Goal: Task Accomplishment & Management: Manage account settings

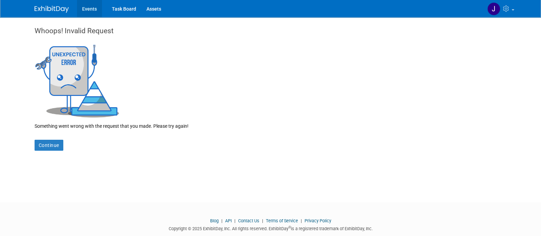
click at [82, 14] on link "Events" at bounding box center [89, 8] width 25 height 17
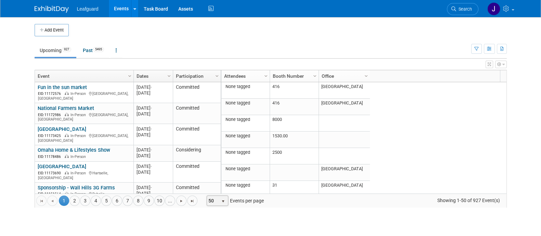
click at [220, 203] on span "select" at bounding box center [223, 201] width 9 height 10
click at [217, 190] on li "100" at bounding box center [216, 189] width 20 height 9
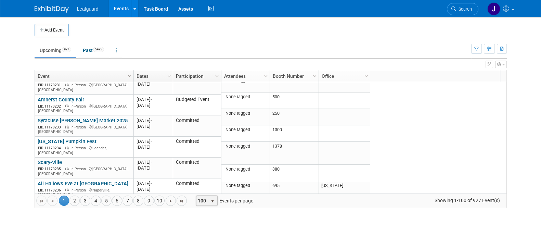
click at [469, 11] on span "Search" at bounding box center [464, 9] width 16 height 5
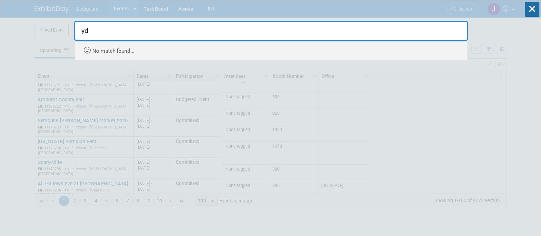
type input "y"
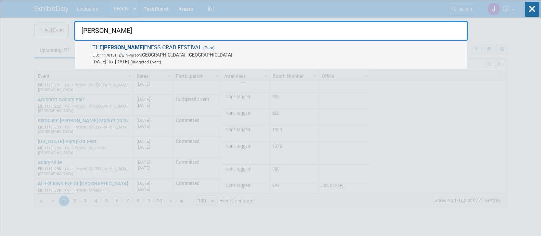
type input "dung"
click at [185, 54] on span "EID: 11170151 In-Person Port Angeles, WA" at bounding box center [278, 54] width 372 height 7
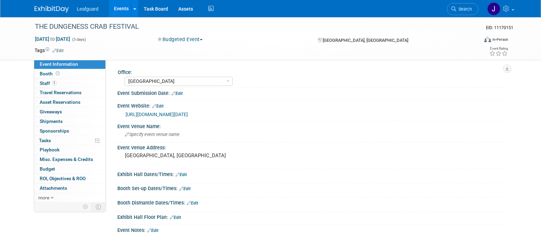
select select "[GEOGRAPHIC_DATA]"
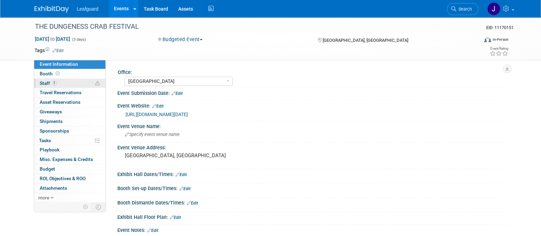
click at [49, 84] on span "Staff 1" at bounding box center [48, 82] width 17 height 5
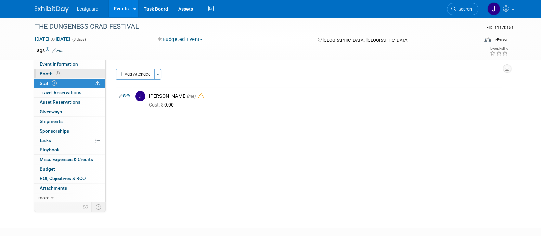
click at [56, 72] on icon at bounding box center [58, 74] width 4 height 4
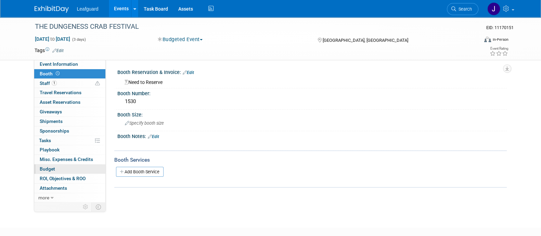
click at [57, 169] on link "Budget" at bounding box center [69, 168] width 71 height 9
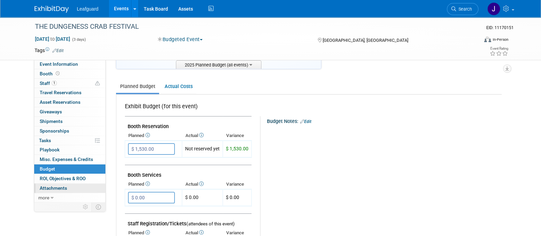
scroll to position [77, 0]
click at [63, 188] on span "Attachments 0" at bounding box center [53, 187] width 27 height 5
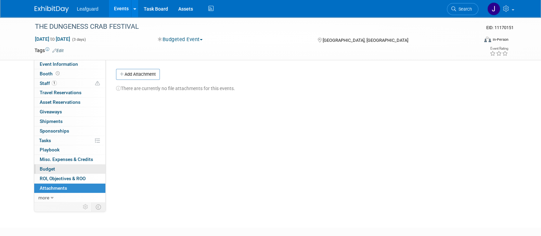
click at [66, 170] on link "Budget" at bounding box center [69, 168] width 71 height 9
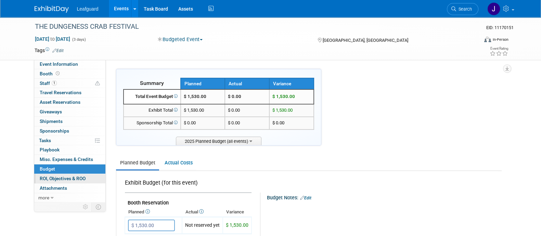
click at [70, 181] on link "0 ROI, Objectives & ROO 0" at bounding box center [69, 178] width 71 height 9
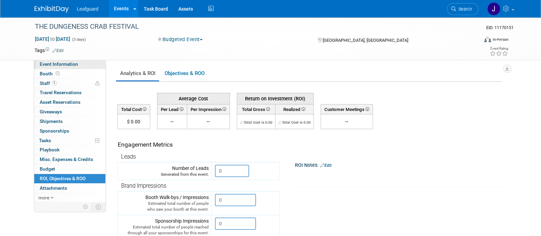
click at [55, 64] on span "Event Information" at bounding box center [59, 63] width 38 height 5
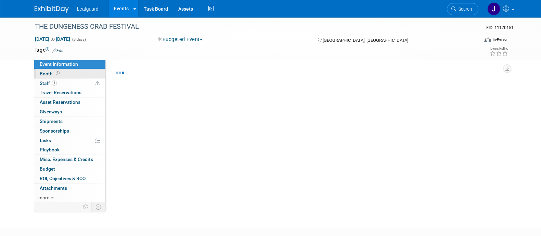
select select "[GEOGRAPHIC_DATA]"
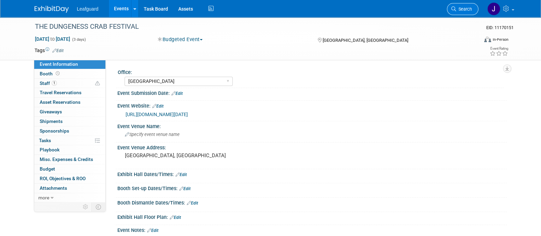
click at [470, 13] on link "Search" at bounding box center [463, 9] width 32 height 12
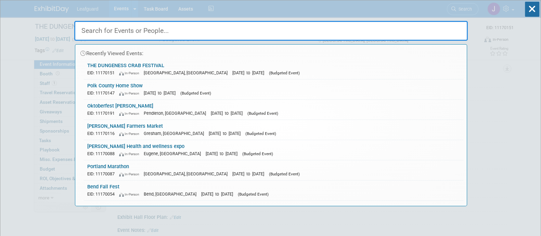
paste input "Corvallis fall Fest"
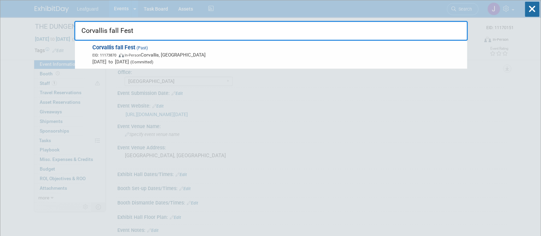
click at [103, 39] on input "Corvallis fall Fest" at bounding box center [271, 31] width 394 height 20
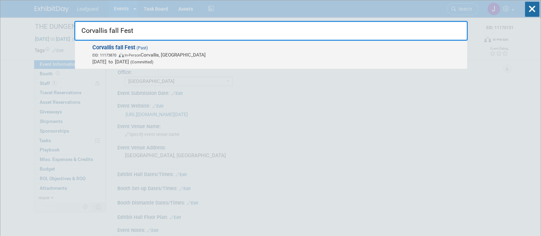
type input "Corvallis fall Fest"
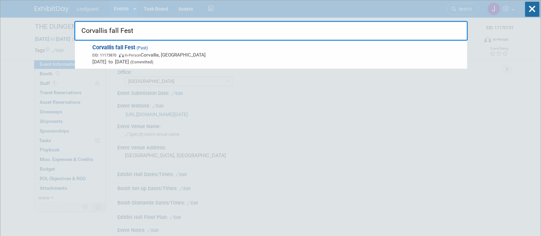
click at [102, 54] on span "EID: 11173870" at bounding box center [105, 55] width 26 height 4
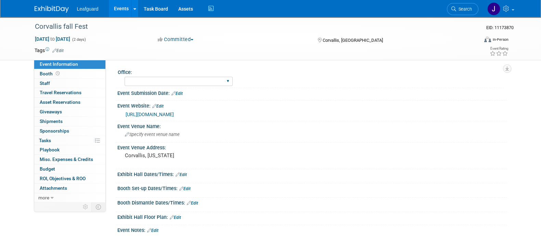
click at [156, 76] on div "Albany Arkansas Austin Birmingham Charlotte Chicago Cleveland Colorado Columbia…" at bounding box center [179, 81] width 108 height 13
click at [156, 83] on select "Albany Arkansas Austin Birmingham Charlotte Chicago Cleveland Colorado Columbia…" at bounding box center [179, 81] width 108 height 9
select select "[US_STATE]"
click at [125, 77] on select "Albany Arkansas Austin Birmingham Charlotte Chicago Cleveland Colorado Columbia…" at bounding box center [179, 81] width 108 height 9
click at [200, 18] on div at bounding box center [253, 20] width 441 height 6
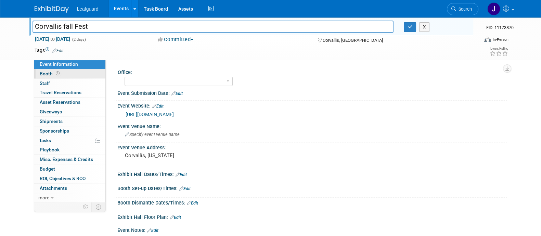
click at [50, 72] on span "Booth" at bounding box center [50, 73] width 21 height 5
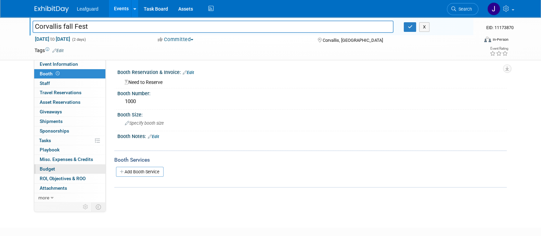
click at [51, 168] on span "Budget" at bounding box center [47, 168] width 15 height 5
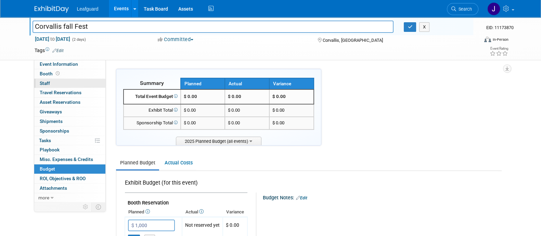
type input "$ 1,000.00"
click at [51, 85] on link "0 Staff 0" at bounding box center [69, 83] width 71 height 9
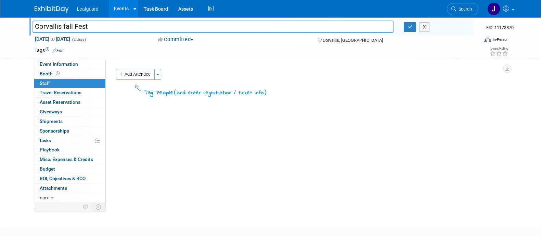
click at [152, 70] on button "Add Attendee" at bounding box center [135, 74] width 39 height 11
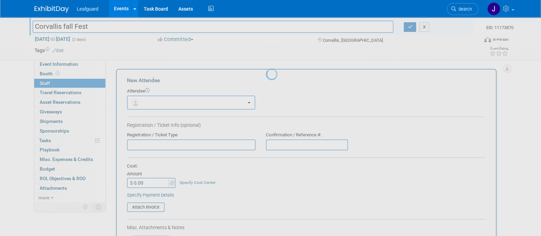
click at [266, 72] on div at bounding box center [271, 118] width 10 height 236
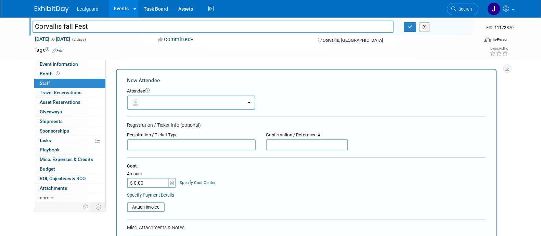
click at [151, 101] on button "button" at bounding box center [191, 103] width 128 height 14
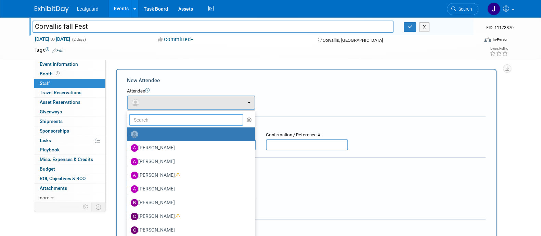
click at [151, 117] on input "text" at bounding box center [186, 120] width 115 height 12
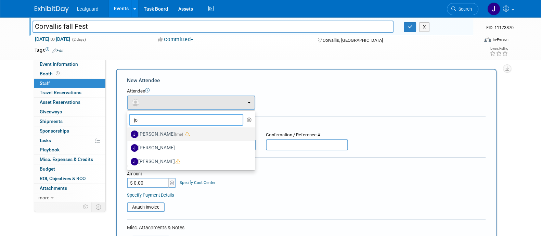
type input "jo"
click at [164, 134] on label "[PERSON_NAME] (me)" at bounding box center [189, 134] width 117 height 11
click at [128, 134] on input "[PERSON_NAME] (me)" at bounding box center [126, 133] width 4 height 4
select select "42b345c0-50c4-4e30-b12f-944b97d3667c"
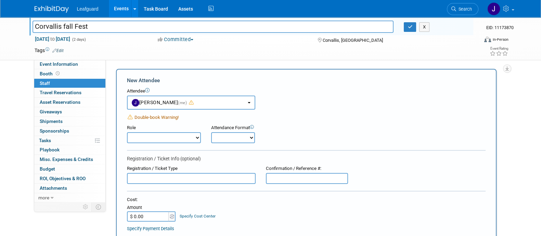
drag, startPoint x: 112, startPoint y: 155, endPoint x: 108, endPoint y: 68, distance: 87.1
click at [108, 68] on div "Office: Albany Arkansas Austin Birmingham Charlotte Chicago Cleveland Colorado …" at bounding box center [306, 131] width 401 height 142
click at [522, 100] on div "Corvallis fall Fest Corvallis fall Fest X EID: 11173870 Sep 27, 2025 to Sep 28,…" at bounding box center [270, 203] width 541 height 373
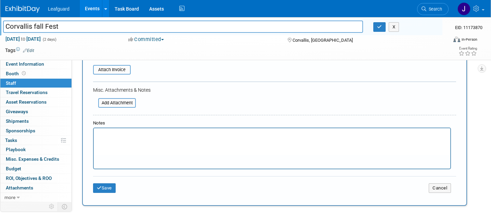
scroll to position [196, 0]
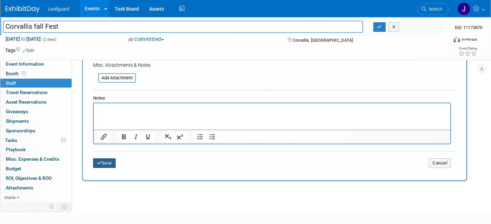
click at [108, 159] on button "Save" at bounding box center [104, 164] width 23 height 10
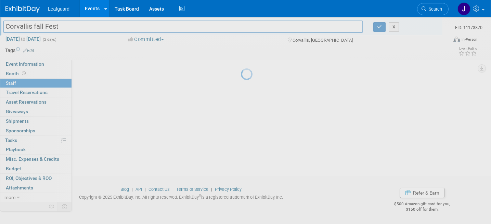
scroll to position [51, 0]
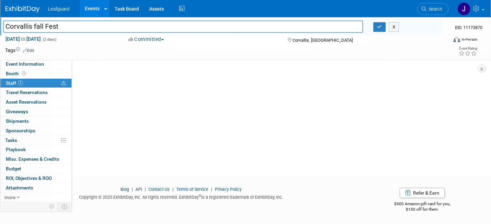
click at [161, 38] on button "Committed" at bounding box center [146, 39] width 41 height 7
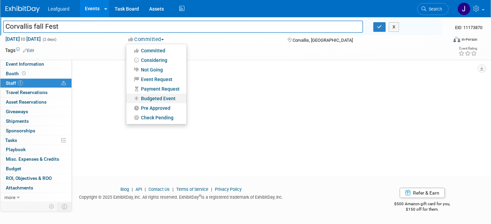
click at [161, 99] on link "Budgeted Event" at bounding box center [156, 99] width 60 height 10
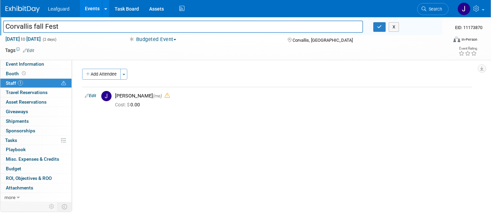
click at [116, 32] on input "Corvallis fall Fest" at bounding box center [183, 27] width 360 height 12
drag, startPoint x: 63, startPoint y: 28, endPoint x: -11, endPoint y: 38, distance: 74.7
click at [0, 38] on html "Leafguard Events Add Event Bulk Upload Events Shareable Event Boards Recently V…" at bounding box center [245, 112] width 491 height 224
drag, startPoint x: 27, startPoint y: 23, endPoint x: 297, endPoint y: 76, distance: 274.6
click at [293, 79] on div "Add Attendee Toggle Dropdown Quick -Tag Attendees Apply X select all cancel Edit" at bounding box center [277, 91] width 390 height 44
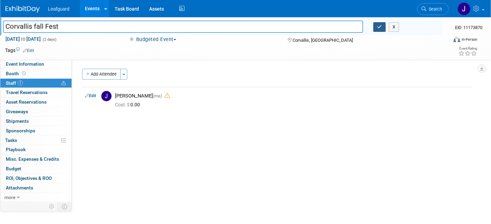
click at [374, 30] on button "button" at bounding box center [380, 27] width 12 height 10
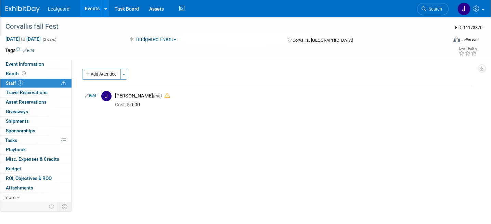
click at [378, 24] on div "Corvallis fall Fest" at bounding box center [220, 27] width 435 height 12
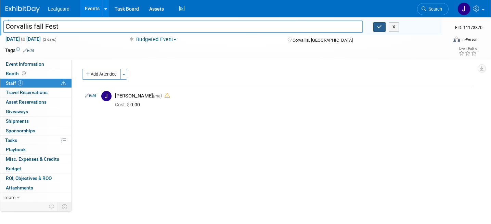
click at [375, 30] on button "button" at bounding box center [380, 27] width 12 height 10
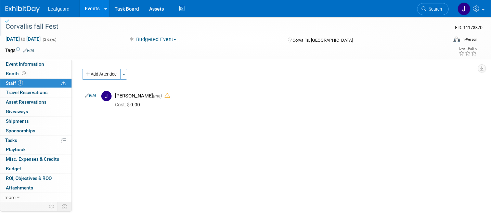
click at [377, 28] on div "Corvallis fall Fest" at bounding box center [220, 27] width 435 height 12
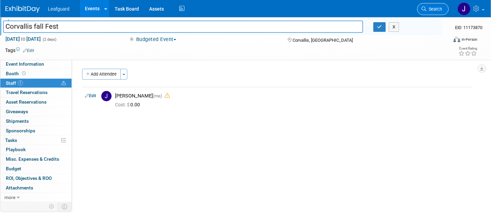
click at [430, 8] on span "Search" at bounding box center [435, 9] width 16 height 5
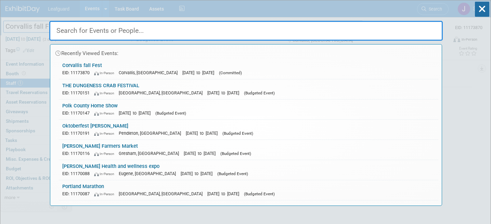
click at [213, 32] on input "text" at bounding box center [246, 31] width 394 height 20
paste input "Junior Livestock Show of [GEOGRAPHIC_DATA]"
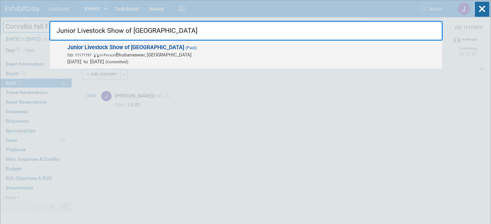
type input "Junior Livestock Show of [GEOGRAPHIC_DATA]"
click at [110, 45] on strong "Junior Livestock Show of [GEOGRAPHIC_DATA]" at bounding box center [125, 47] width 117 height 7
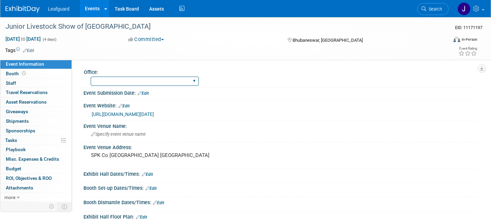
click at [142, 80] on select "[GEOGRAPHIC_DATA] [US_STATE] [GEOGRAPHIC_DATA] [GEOGRAPHIC_DATA] [GEOGRAPHIC_DA…" at bounding box center [145, 81] width 108 height 9
select select "[GEOGRAPHIC_DATA]"
click at [91, 77] on select "[GEOGRAPHIC_DATA] [US_STATE] [GEOGRAPHIC_DATA] [GEOGRAPHIC_DATA] [GEOGRAPHIC_DA…" at bounding box center [145, 81] width 108 height 9
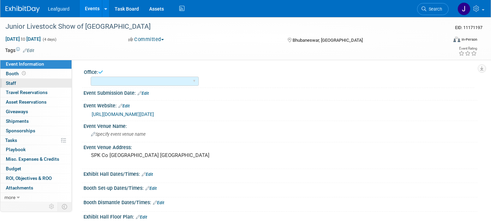
click at [10, 83] on span "Staff 0" at bounding box center [11, 82] width 10 height 5
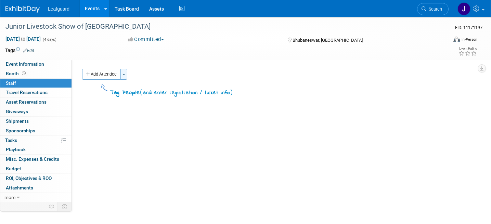
click at [127, 82] on div "Tag People ( and enter registration / ticket info )" at bounding box center [277, 90] width 390 height 16
click at [128, 77] on div "Add Attendee Toggle Dropdown Quick -Tag Attendees Apply" at bounding box center [277, 74] width 390 height 11
click at [119, 74] on button "Add Attendee" at bounding box center [101, 74] width 39 height 11
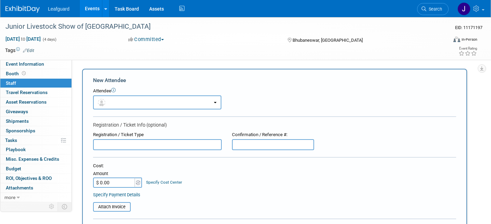
click at [128, 113] on form "New Attendee Attendee <img src="[URL][DOMAIN_NAME]" style="width: 22px; height:…" at bounding box center [274, 202] width 363 height 251
click at [132, 102] on button "button" at bounding box center [157, 103] width 128 height 14
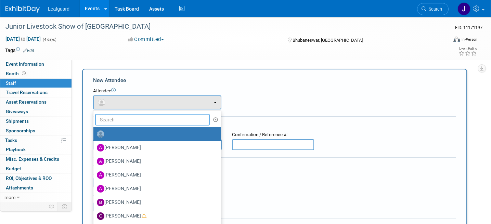
click at [127, 119] on input "text" at bounding box center [152, 120] width 115 height 12
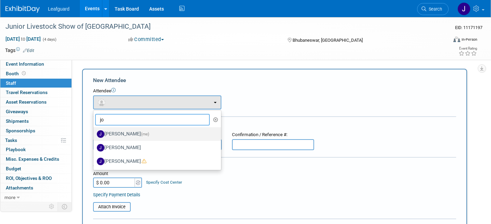
type input "jo"
click at [122, 134] on label "[PERSON_NAME] (me)" at bounding box center [155, 134] width 117 height 11
click at [95, 134] on input "[PERSON_NAME] (me)" at bounding box center [92, 133] width 4 height 4
select select "42b345c0-50c4-4e30-b12f-944b97d3667c"
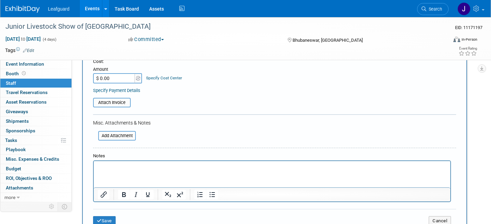
scroll to position [220, 0]
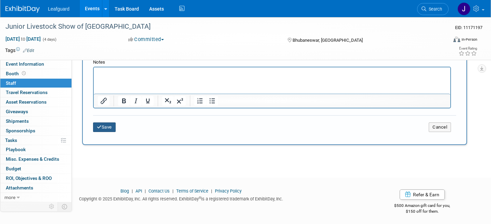
click at [109, 123] on button "Save" at bounding box center [104, 128] width 23 height 10
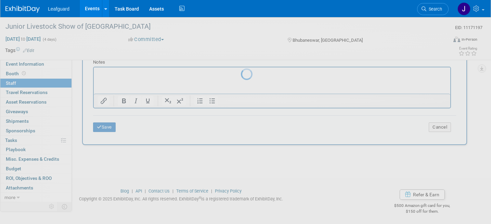
scroll to position [51, 0]
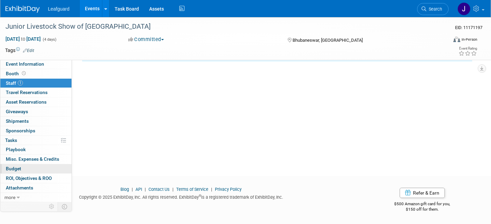
click at [23, 165] on link "Budget" at bounding box center [35, 168] width 71 height 9
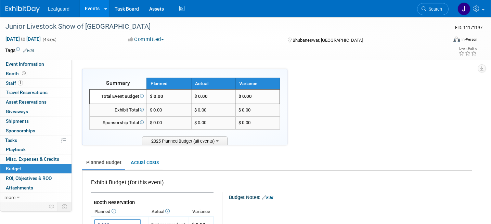
type input "$ 200.00"
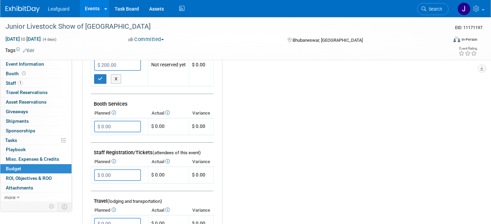
scroll to position [159, 0]
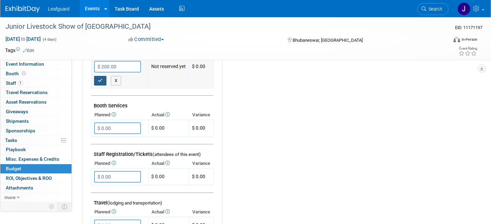
click at [101, 79] on icon "button" at bounding box center [100, 80] width 5 height 4
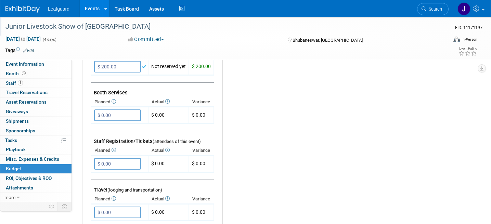
click at [152, 33] on div "Junior Livestock Show of [GEOGRAPHIC_DATA]" at bounding box center [223, 27] width 440 height 11
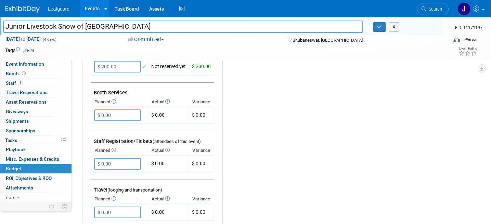
click at [152, 43] on div "[DATE] to [DATE] (4 days) [DATE] to [DATE] Committed Committed Considering Not …" at bounding box center [241, 41] width 483 height 10
click at [154, 41] on button "Committed" at bounding box center [146, 39] width 41 height 7
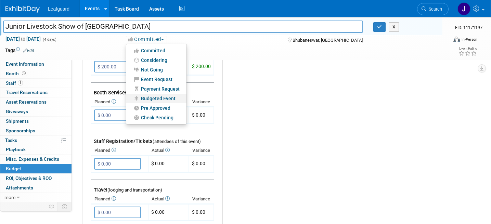
click at [158, 100] on link "Budgeted Event" at bounding box center [156, 99] width 60 height 10
